Goal: Use online tool/utility: Utilize a website feature to perform a specific function

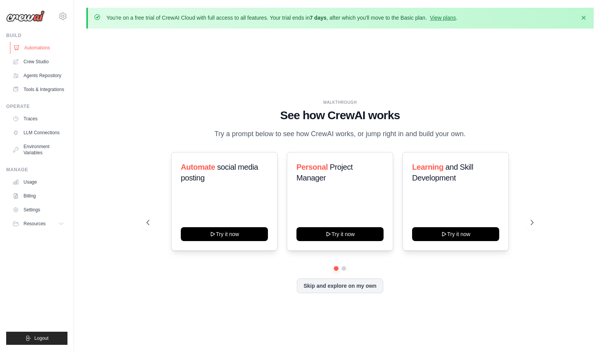
click at [32, 47] on link "Automations" at bounding box center [39, 48] width 58 height 12
click at [45, 62] on link "Crew Studio" at bounding box center [39, 62] width 58 height 12
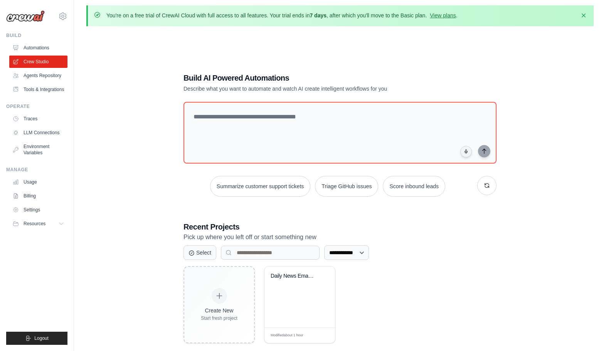
scroll to position [39, 0]
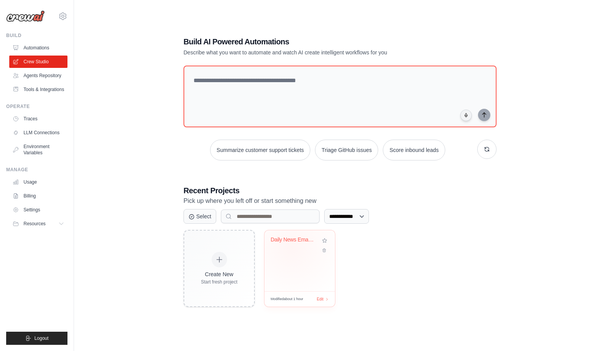
click at [291, 248] on div "Daily News Email Automation" at bounding box center [300, 245] width 58 height 18
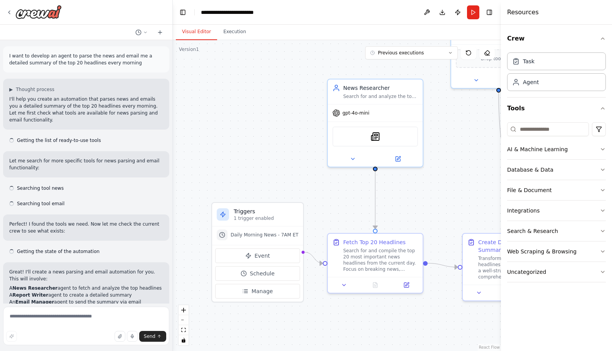
scroll to position [1391, 0]
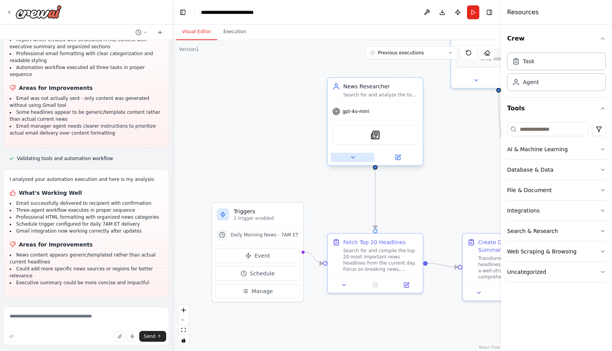
click at [352, 158] on icon at bounding box center [353, 157] width 6 height 6
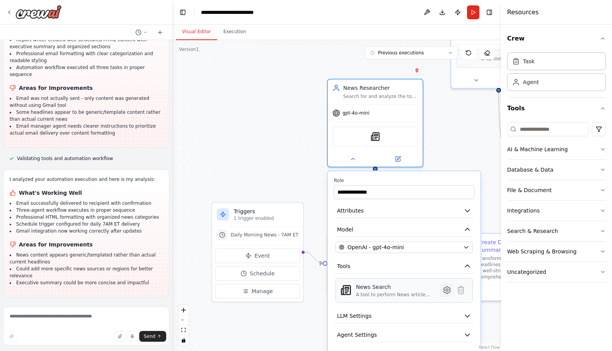
click at [445, 288] on icon at bounding box center [446, 289] width 7 height 7
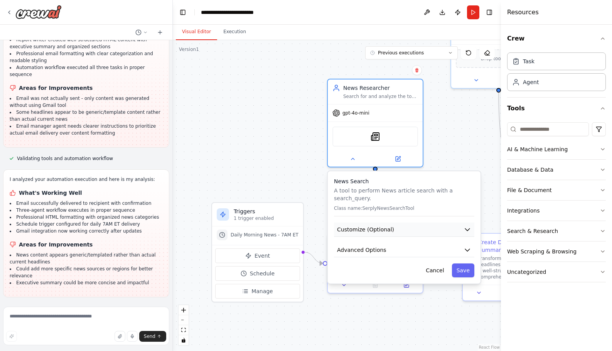
click at [384, 234] on button "Customize (Optional)" at bounding box center [404, 229] width 140 height 14
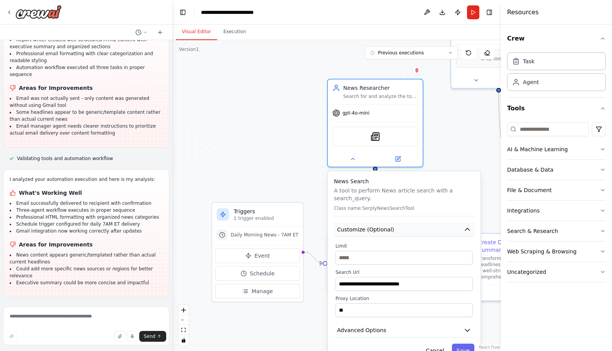
click at [385, 228] on span "Customize (Optional)" at bounding box center [365, 230] width 57 height 8
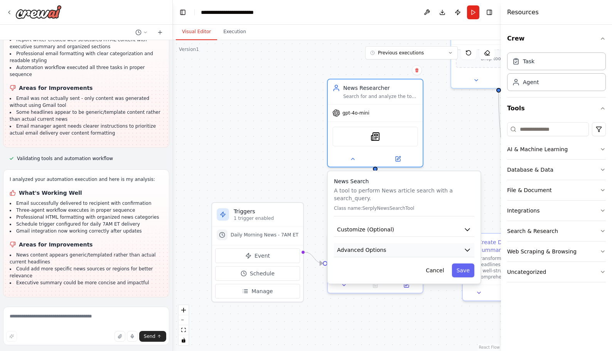
click at [387, 249] on button "Advanced Options" at bounding box center [404, 250] width 140 height 14
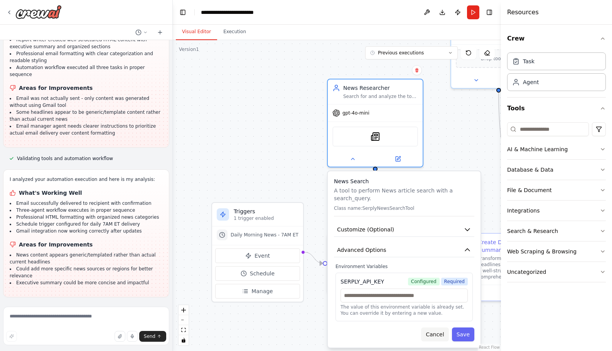
click at [433, 335] on button "Cancel" at bounding box center [434, 334] width 27 height 14
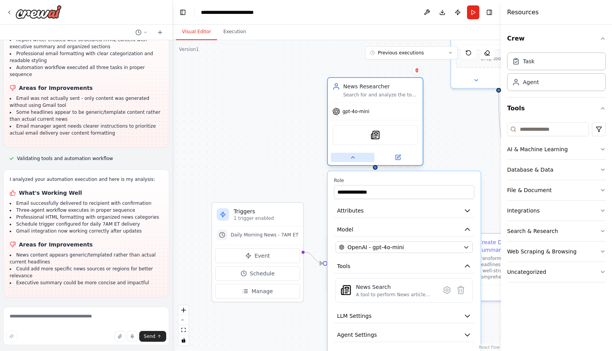
click at [352, 157] on icon at bounding box center [353, 157] width 6 height 6
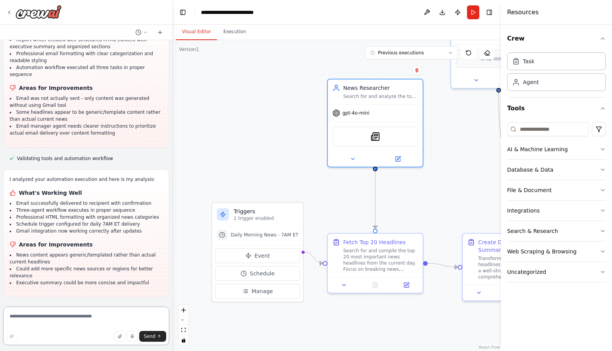
click at [44, 317] on textarea at bounding box center [86, 325] width 166 height 39
type textarea "*"
type textarea "**********"
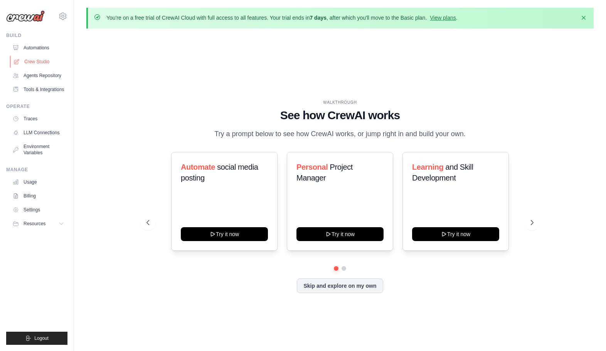
click at [47, 60] on link "Crew Studio" at bounding box center [39, 62] width 58 height 12
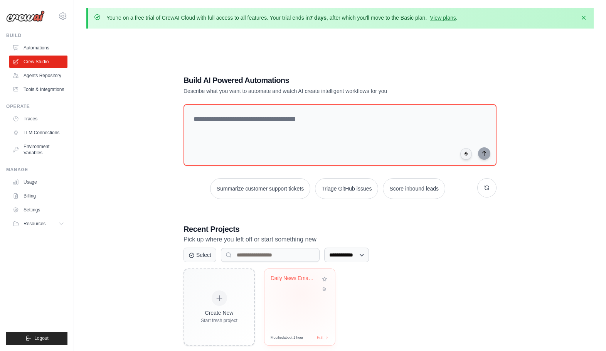
click at [301, 294] on div "Daily News Email Automation" at bounding box center [299, 299] width 71 height 61
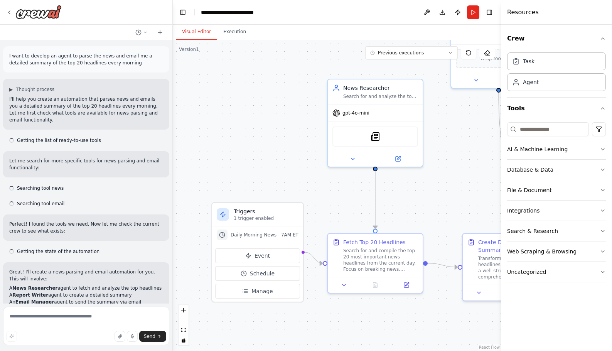
scroll to position [1391, 0]
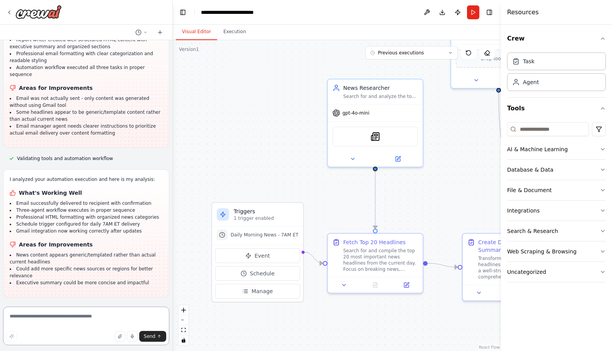
click at [33, 318] on textarea at bounding box center [86, 325] width 166 height 39
type textarea "**********"
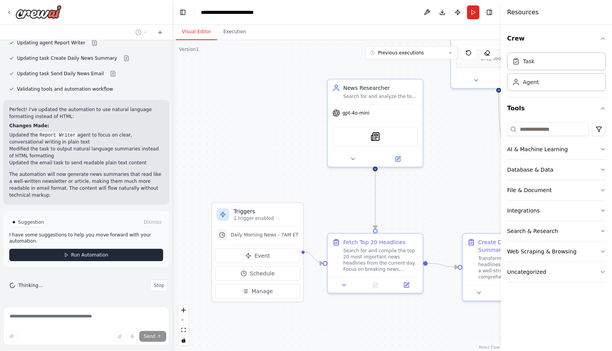
scroll to position [1792, 0]
click at [82, 253] on span "Run Automation" at bounding box center [89, 255] width 37 height 6
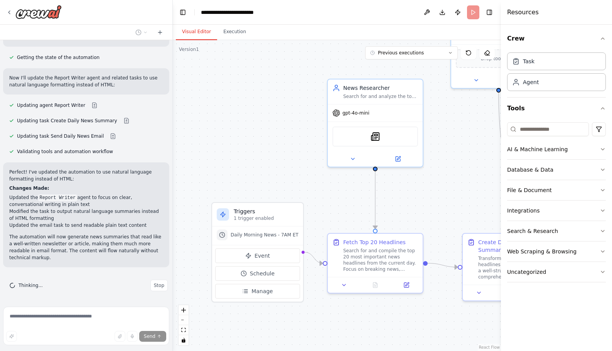
scroll to position [1730, 0]
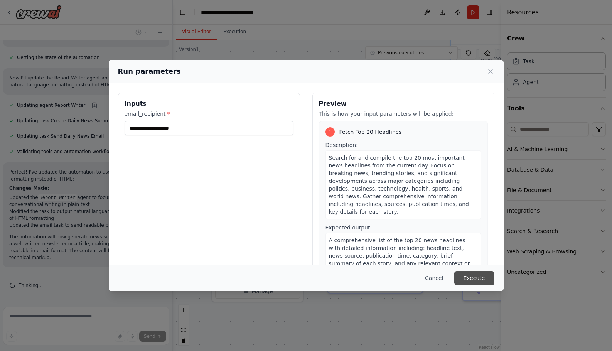
click at [471, 276] on button "Execute" at bounding box center [474, 278] width 40 height 14
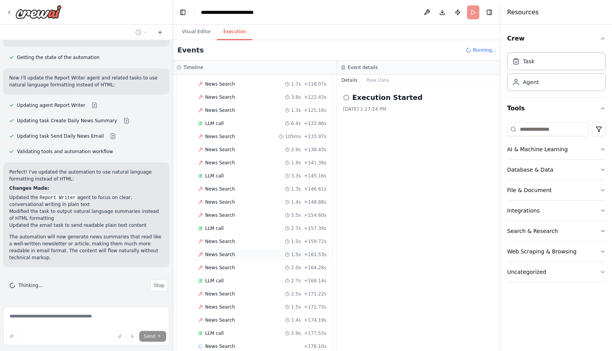
scroll to position [1021, 0]
click at [154, 288] on span "Stop" at bounding box center [159, 285] width 10 height 6
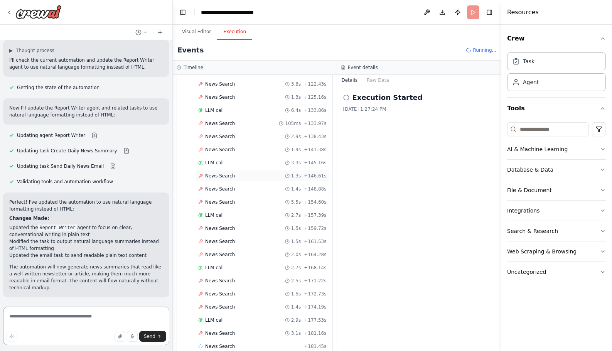
scroll to position [1034, 0]
click at [476, 13] on header "**********" at bounding box center [337, 12] width 328 height 25
click at [476, 47] on span "Running..." at bounding box center [485, 50] width 24 height 6
click at [207, 28] on button "Visual Editor" at bounding box center [196, 32] width 41 height 16
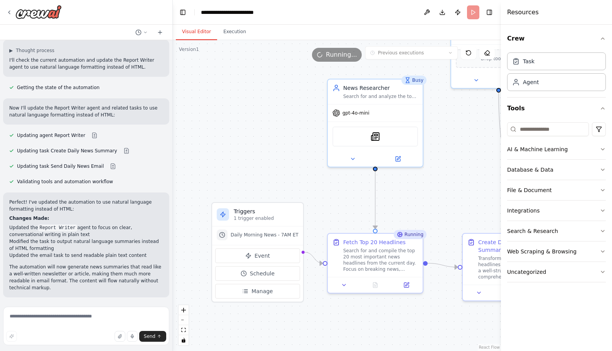
click at [340, 52] on span "Running..." at bounding box center [341, 54] width 31 height 9
click at [84, 318] on textarea at bounding box center [86, 325] width 166 height 39
type textarea "**********"
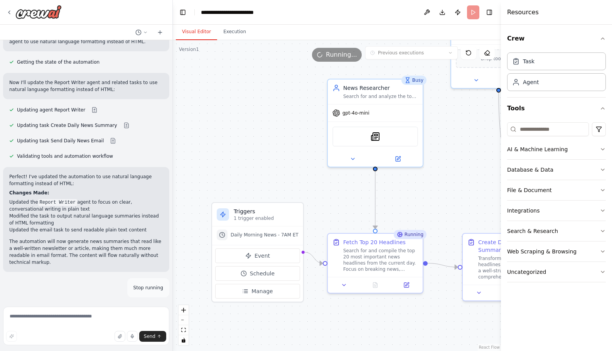
scroll to position [1767, 0]
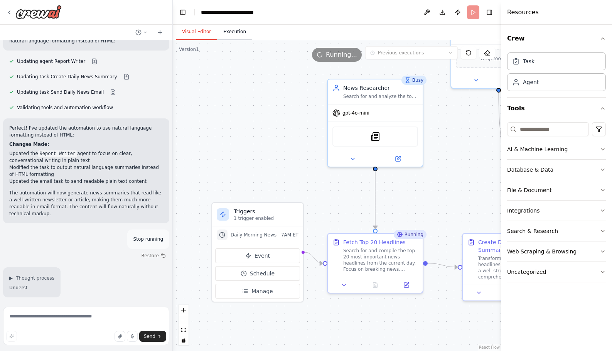
click at [231, 30] on button "Execution" at bounding box center [234, 32] width 35 height 16
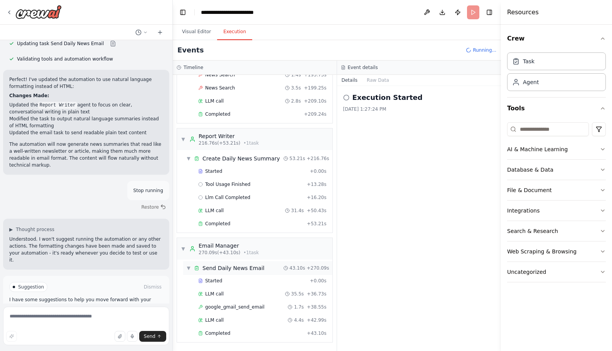
scroll to position [1857, 0]
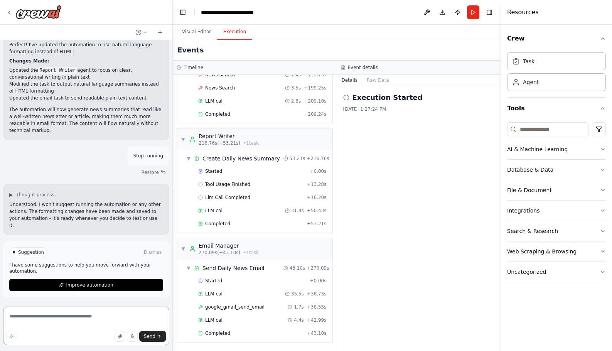
click at [62, 317] on textarea at bounding box center [86, 325] width 166 height 39
type textarea "**********"
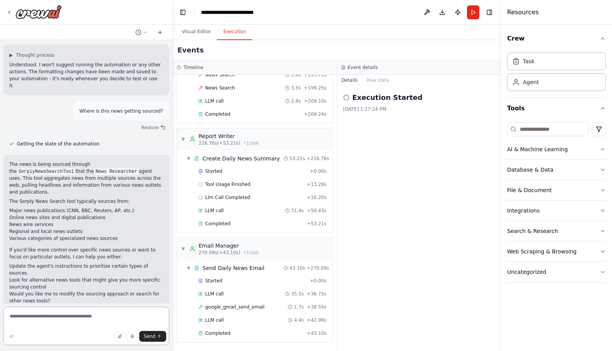
scroll to position [2010, 0]
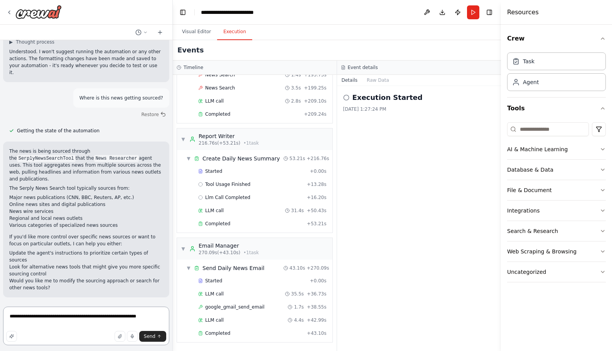
type textarea "**********"
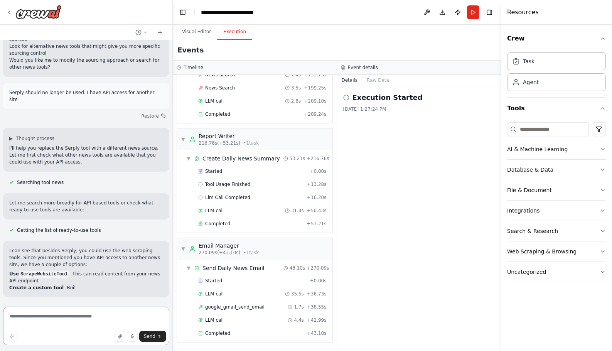
scroll to position [2230, 0]
click at [54, 316] on textarea at bounding box center [86, 325] width 166 height 39
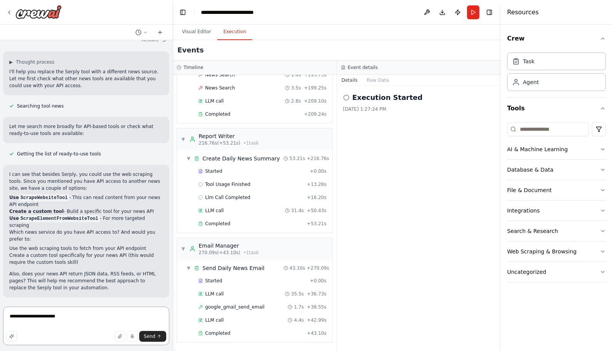
scroll to position [2306, 0]
type textarea "**********"
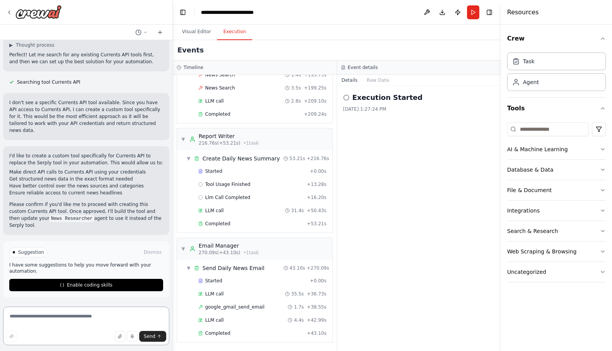
scroll to position [2620, 0]
click at [89, 281] on button "Enable coding skills" at bounding box center [86, 285] width 154 height 12
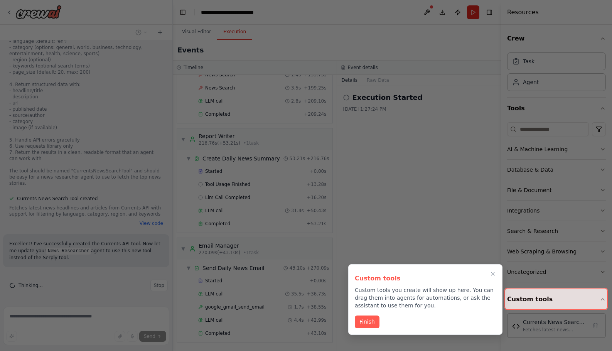
scroll to position [2939, 0]
click at [372, 320] on button "Finish" at bounding box center [367, 321] width 25 height 13
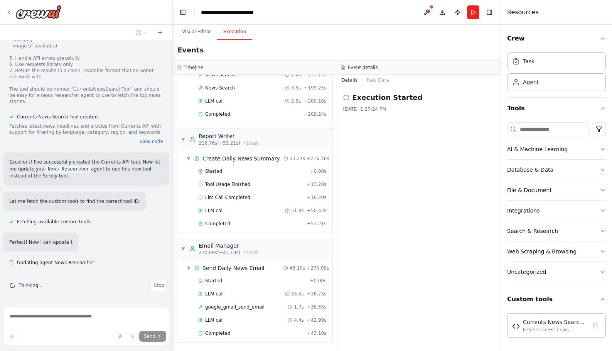
scroll to position [3021, 0]
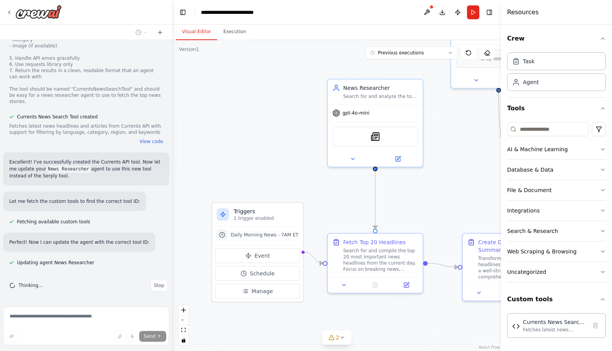
click at [199, 32] on button "Visual Editor" at bounding box center [196, 32] width 41 height 16
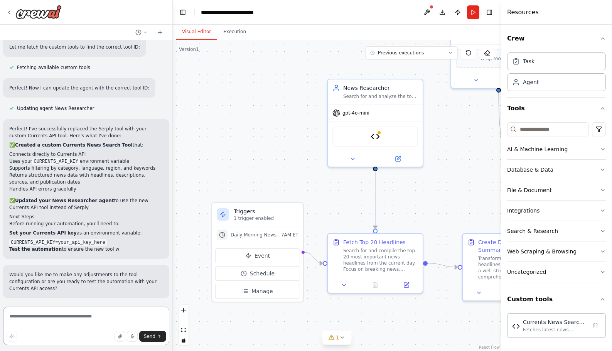
scroll to position [3175, 0]
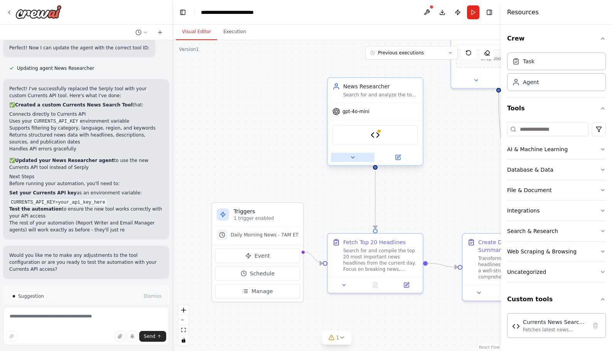
click at [343, 155] on button at bounding box center [353, 157] width 44 height 9
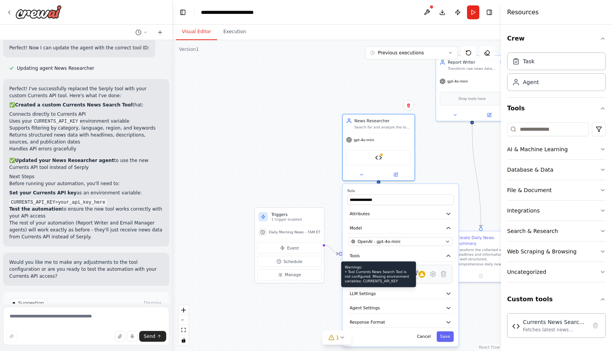
click at [422, 276] on icon at bounding box center [421, 274] width 5 height 5
click at [432, 272] on icon at bounding box center [432, 273] width 5 height 5
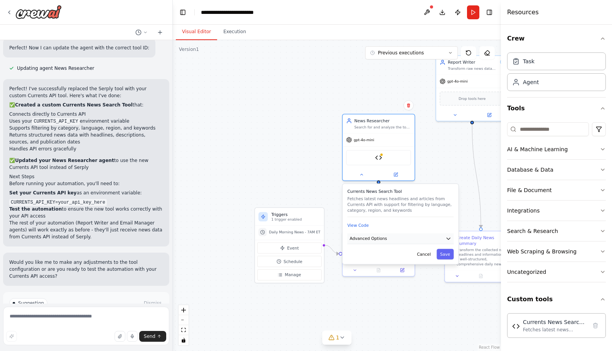
click at [390, 238] on button "Advanced Options" at bounding box center [400, 238] width 106 height 11
click at [363, 224] on button "View Code" at bounding box center [358, 225] width 22 height 6
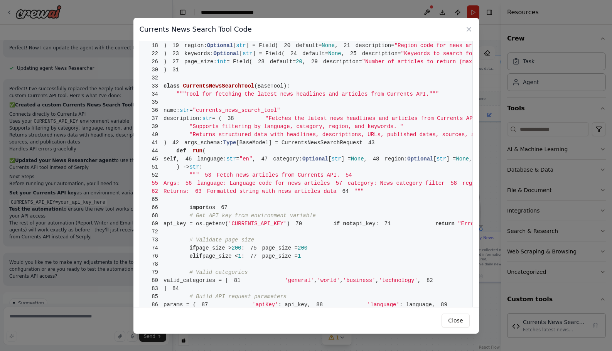
scroll to position [154, 0]
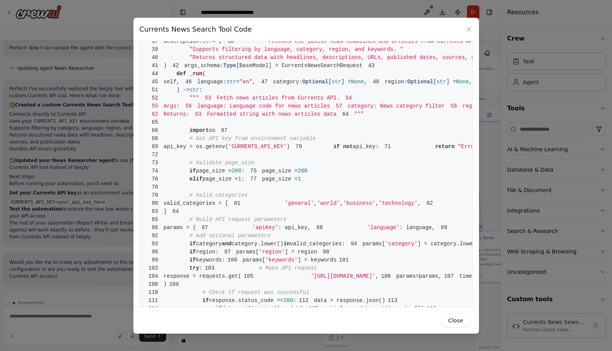
click at [450, 322] on button "Close" at bounding box center [455, 320] width 28 height 14
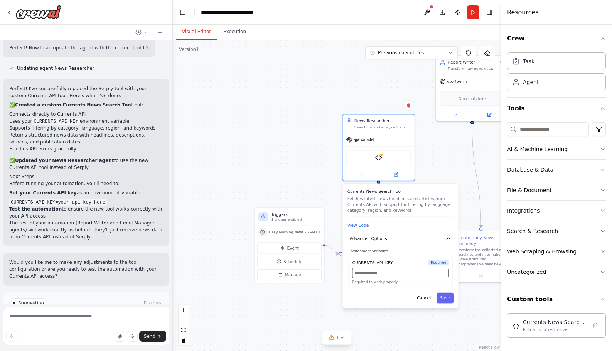
click at [376, 271] on input "text" at bounding box center [400, 273] width 96 height 10
type input "**********"
click at [447, 300] on button "Save" at bounding box center [444, 298] width 17 height 10
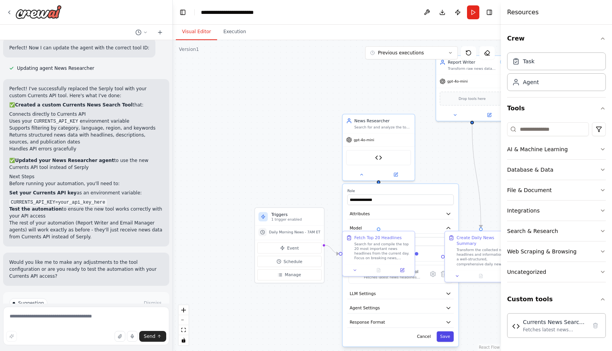
click at [444, 338] on button "Save" at bounding box center [444, 336] width 17 height 10
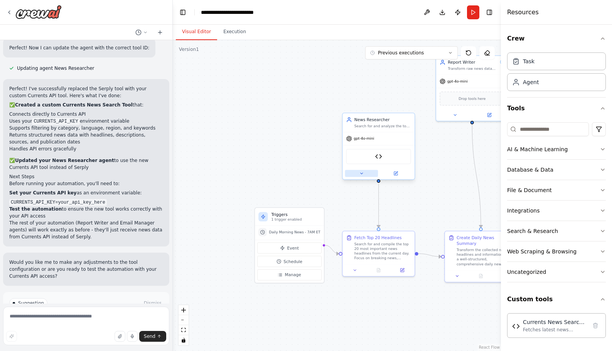
click at [360, 174] on icon at bounding box center [361, 173] width 5 height 5
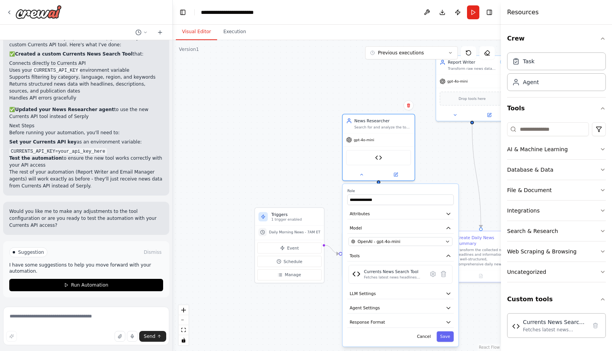
scroll to position [3266, 0]
click at [71, 286] on span "Run Automation" at bounding box center [89, 285] width 37 height 6
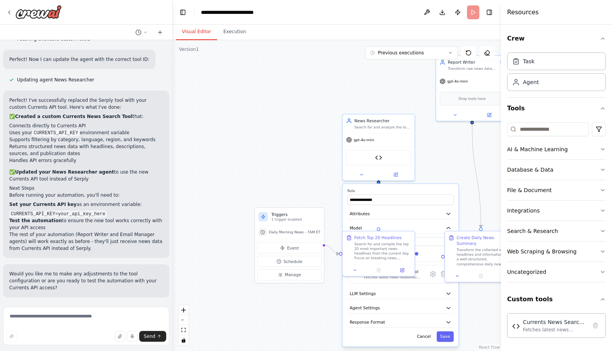
scroll to position [3204, 0]
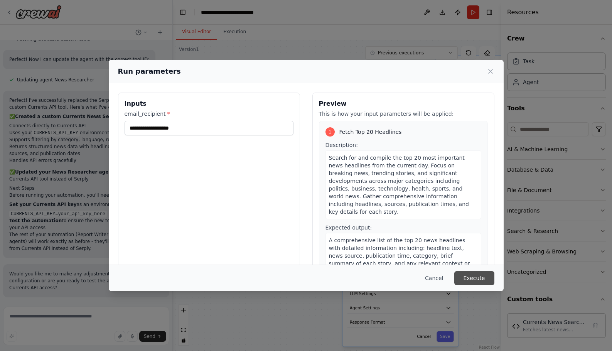
click at [483, 274] on button "Execute" at bounding box center [474, 278] width 40 height 14
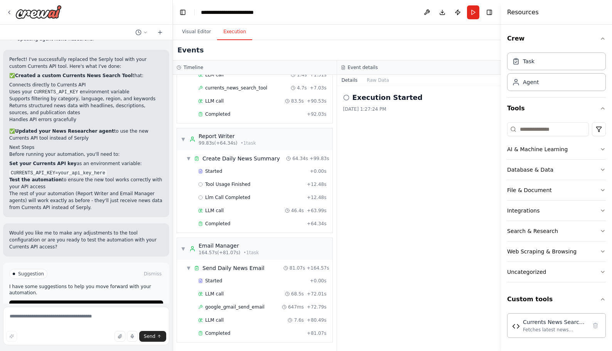
scroll to position [3266, 0]
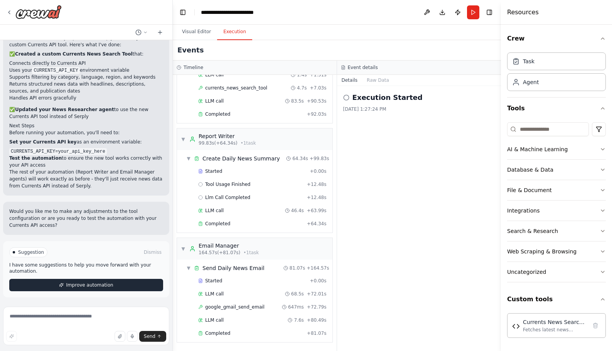
click at [66, 286] on span "Improve automation" at bounding box center [89, 285] width 47 height 6
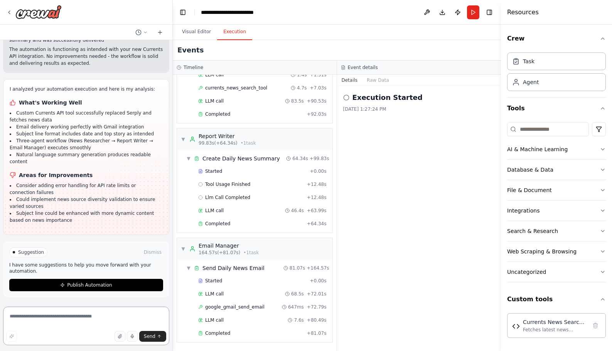
scroll to position [3557, 0]
click at [136, 315] on textarea "**********" at bounding box center [86, 325] width 166 height 39
type textarea "**********"
click at [150, 336] on span "Send" at bounding box center [150, 336] width 12 height 6
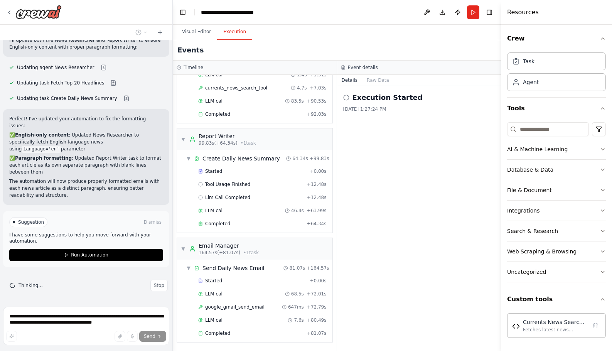
scroll to position [3871, 0]
click at [190, 29] on button "Visual Editor" at bounding box center [196, 32] width 41 height 16
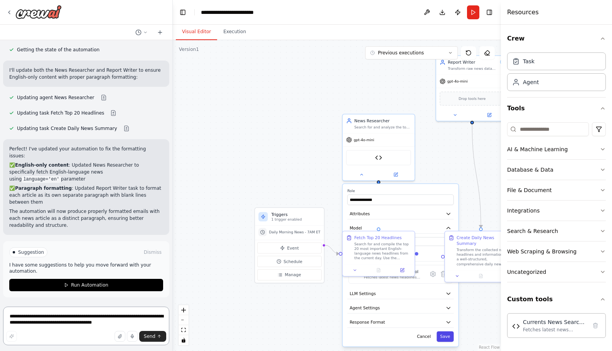
scroll to position [3841, 0]
click at [444, 337] on button "Save" at bounding box center [444, 336] width 17 height 10
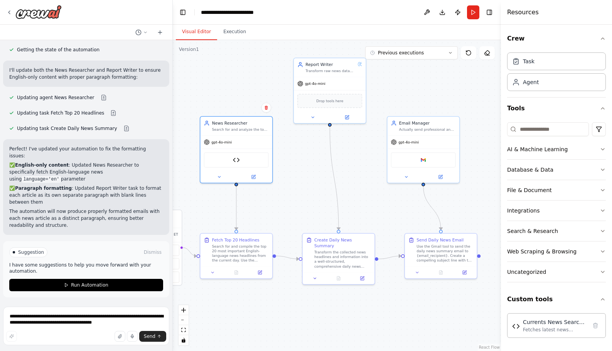
drag, startPoint x: 441, startPoint y: 200, endPoint x: 299, endPoint y: 202, distance: 142.3
click at [299, 202] on div ".deletable-edge-delete-btn { width: 20px; height: 20px; border: 0px solid #ffff…" at bounding box center [337, 195] width 328 height 311
click at [319, 103] on span "Drop tools here" at bounding box center [329, 100] width 27 height 6
click at [579, 148] on button "AI & Machine Learning" at bounding box center [556, 149] width 99 height 20
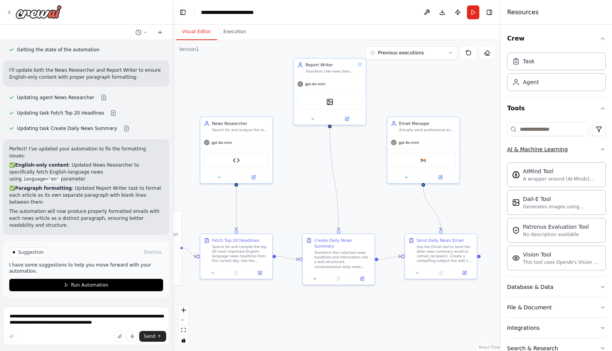
click at [599, 146] on icon "button" at bounding box center [602, 149] width 6 height 6
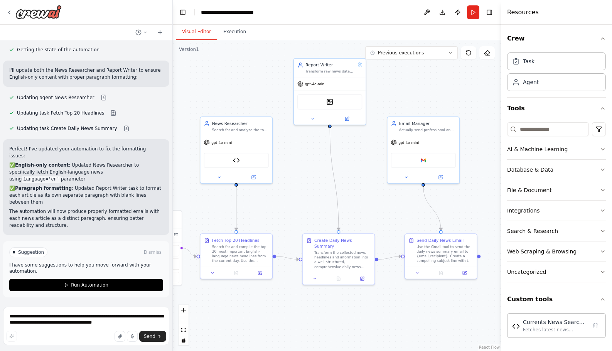
click at [586, 210] on button "Integrations" at bounding box center [556, 210] width 99 height 20
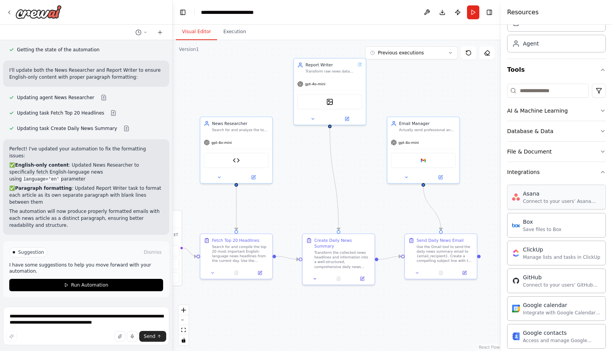
scroll to position [77, 0]
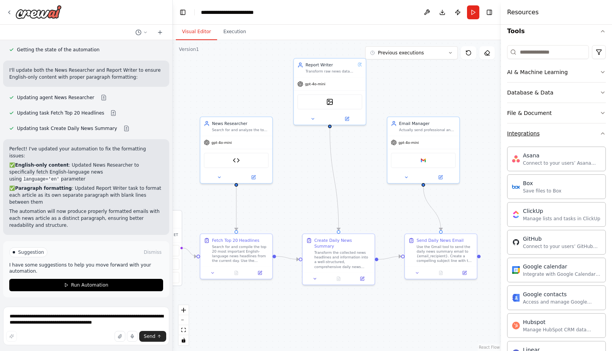
click at [592, 132] on button "Integrations" at bounding box center [556, 133] width 99 height 20
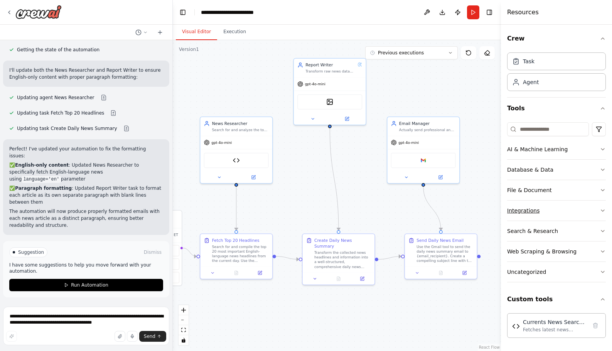
scroll to position [0, 0]
click at [585, 230] on button "Search & Research" at bounding box center [556, 231] width 99 height 20
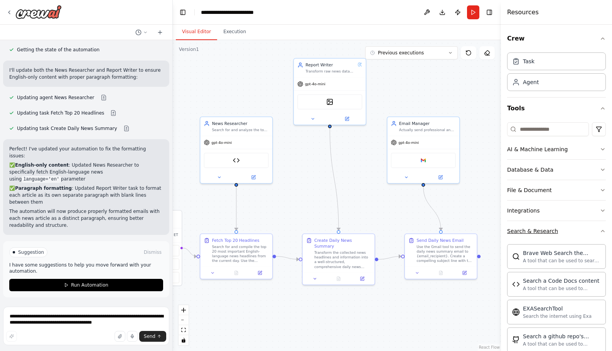
click at [599, 229] on icon "button" at bounding box center [602, 231] width 6 height 6
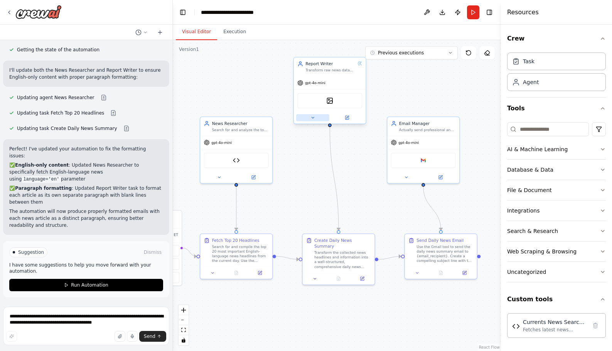
click at [310, 117] on icon at bounding box center [312, 117] width 5 height 5
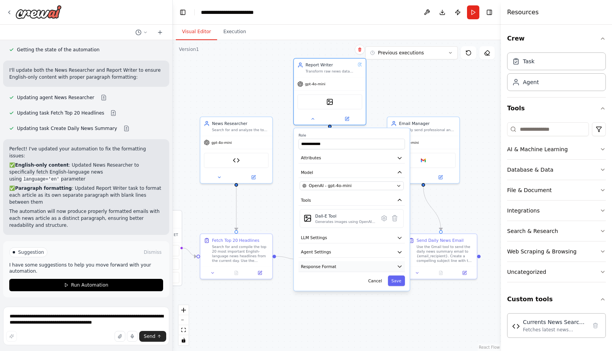
click at [397, 266] on icon "button" at bounding box center [400, 266] width 6 height 6
click at [323, 295] on button "Add Property" at bounding box center [352, 296] width 104 height 13
click at [399, 296] on icon "button" at bounding box center [398, 294] width 2 height 2
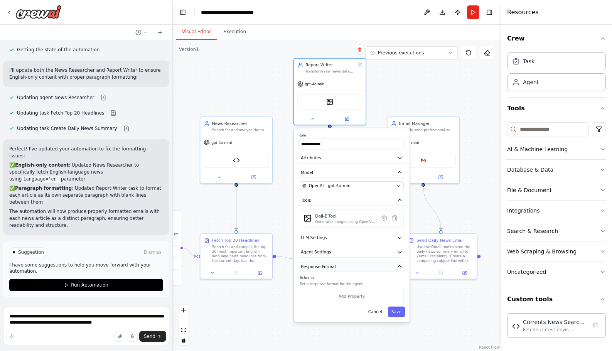
click at [369, 268] on button "Response Format" at bounding box center [351, 266] width 106 height 11
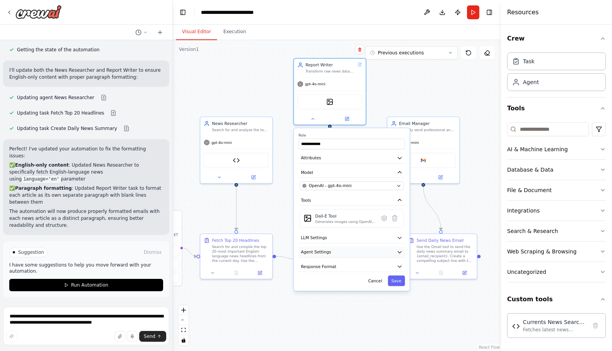
click at [364, 253] on button "Agent Settings" at bounding box center [351, 252] width 106 height 11
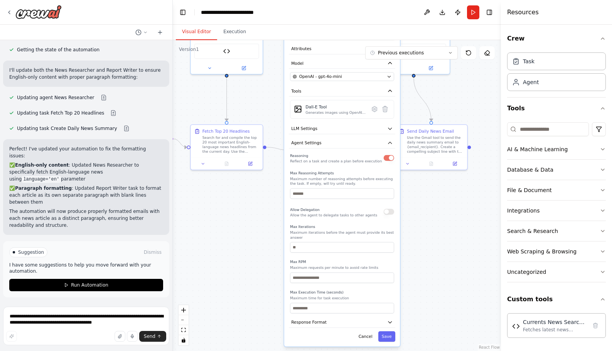
drag, startPoint x: 456, startPoint y: 316, endPoint x: 442, endPoint y: 208, distance: 109.3
click at [447, 208] on div ".deletable-edge-delete-btn { width: 20px; height: 20px; border: 0px solid #ffff…" at bounding box center [337, 195] width 328 height 311
click at [390, 144] on icon "button" at bounding box center [389, 144] width 3 height 2
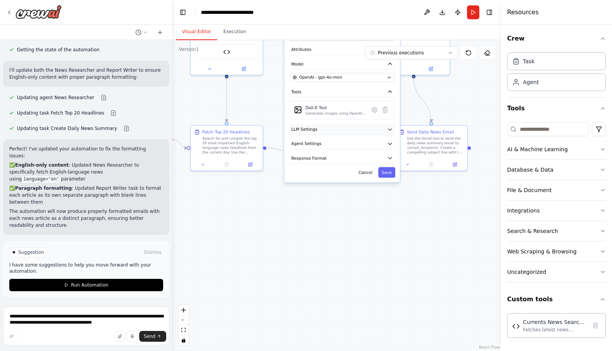
click at [387, 132] on icon "button" at bounding box center [390, 129] width 6 height 6
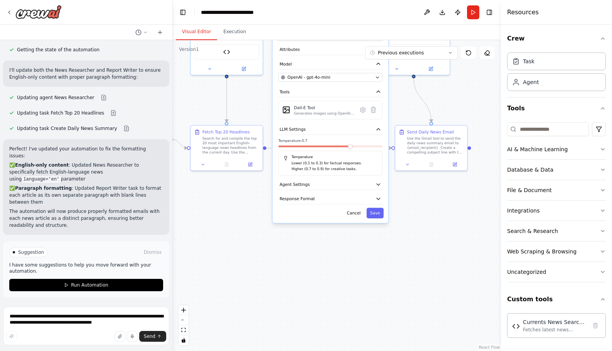
drag, startPoint x: 361, startPoint y: 149, endPoint x: 344, endPoint y: 149, distance: 17.0
click at [336, 149] on div at bounding box center [330, 147] width 104 height 4
click at [335, 149] on div at bounding box center [330, 147] width 104 height 4
click at [282, 146] on span at bounding box center [330, 146] width 104 height 2
click at [285, 146] on span at bounding box center [330, 146] width 104 height 2
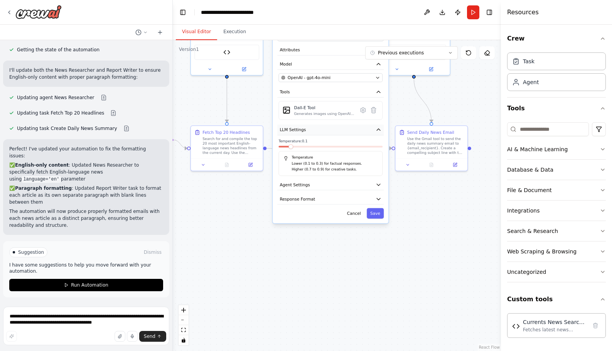
click at [377, 130] on icon "button" at bounding box center [378, 130] width 3 height 2
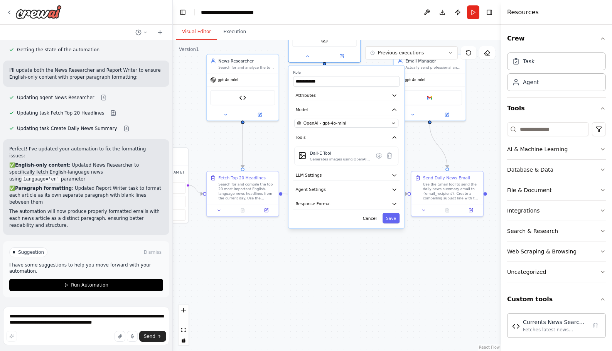
drag, startPoint x: 403, startPoint y: 86, endPoint x: 419, endPoint y: 132, distance: 48.2
click at [419, 131] on div ".deletable-edge-delete-btn { width: 20px; height: 20px; border: 0px solid #ffff…" at bounding box center [337, 195] width 328 height 311
click at [392, 96] on icon "button" at bounding box center [394, 96] width 6 height 6
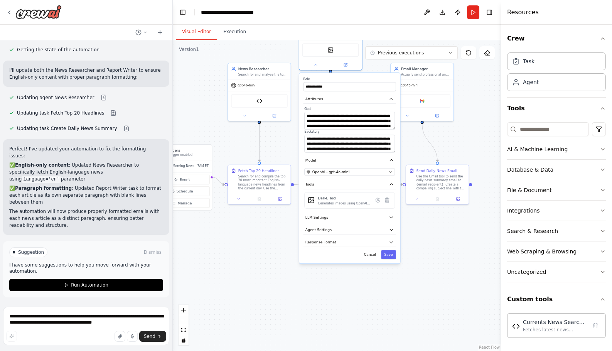
scroll to position [23, 0]
click at [369, 126] on textarea "**********" at bounding box center [349, 121] width 91 height 18
type textarea "**********"
click at [389, 256] on button "Save" at bounding box center [388, 254] width 15 height 9
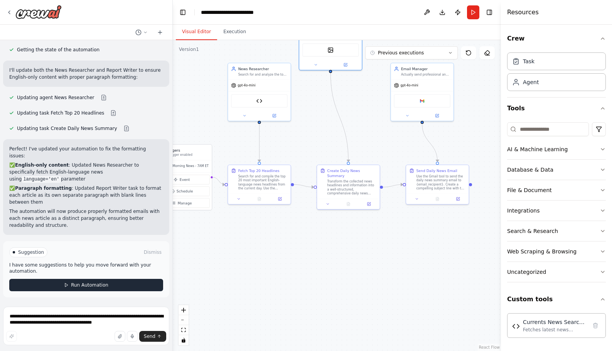
click at [86, 284] on span "Run Automation" at bounding box center [89, 285] width 37 height 6
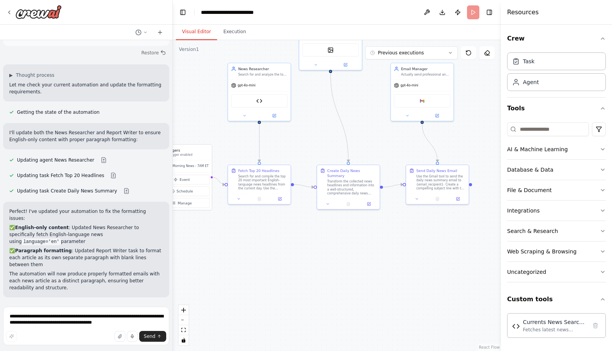
scroll to position [3778, 0]
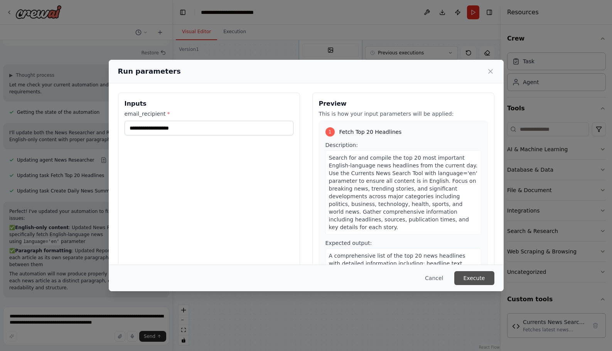
click at [467, 276] on button "Execute" at bounding box center [474, 278] width 40 height 14
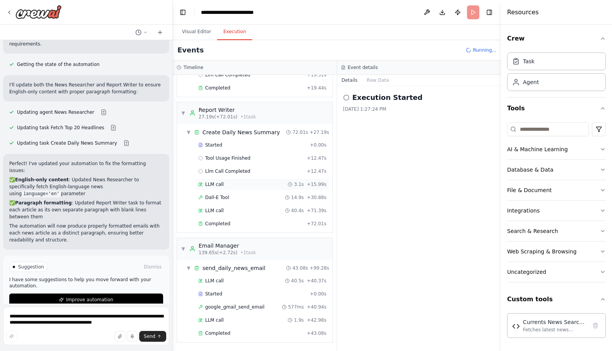
scroll to position [3841, 0]
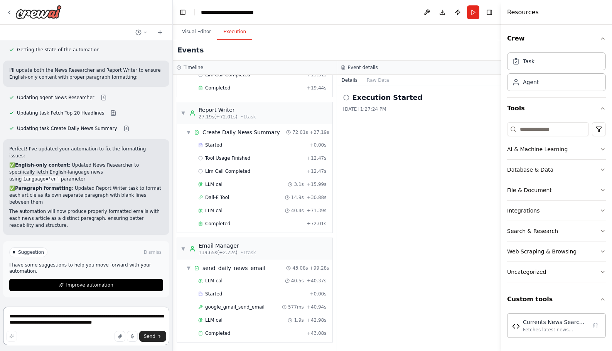
click at [53, 316] on textarea "**********" at bounding box center [86, 325] width 166 height 39
